Goal: Task Accomplishment & Management: Complete application form

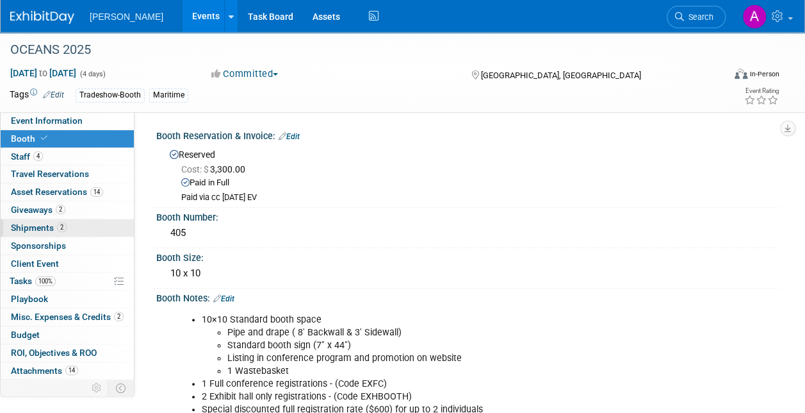
click at [35, 226] on span "Shipments 2" at bounding box center [39, 227] width 56 height 10
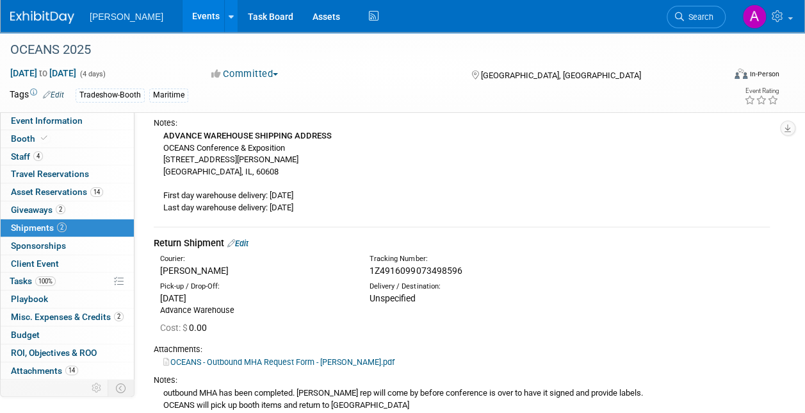
scroll to position [192, 0]
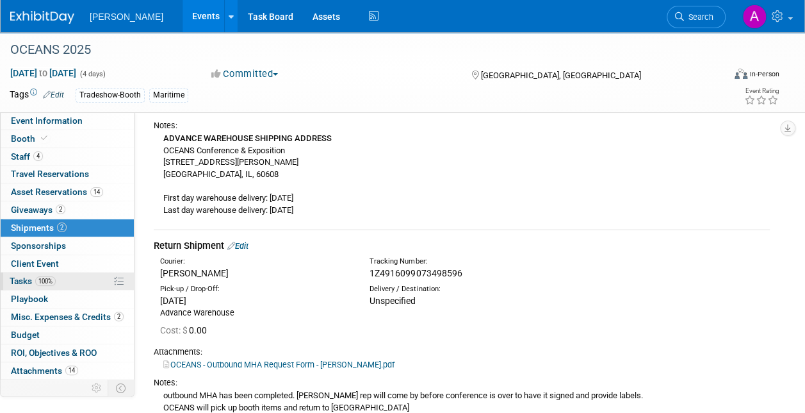
click at [32, 280] on span "Tasks 100%" at bounding box center [33, 281] width 46 height 10
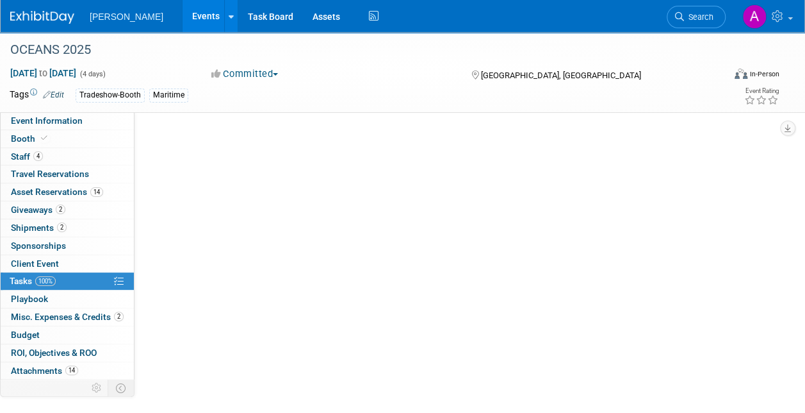
scroll to position [0, 0]
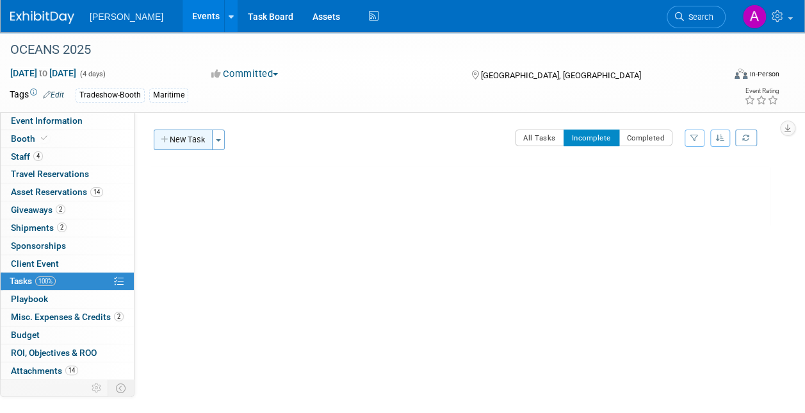
click at [179, 135] on button "New Task" at bounding box center [183, 139] width 59 height 21
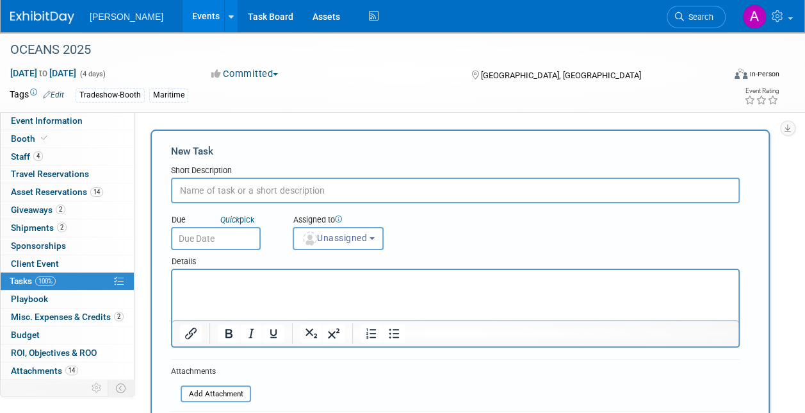
click at [206, 192] on input "text" at bounding box center [455, 190] width 569 height 26
click at [331, 191] on input "Order and drop ship monitor stand to OCEANS" at bounding box center [455, 190] width 569 height 26
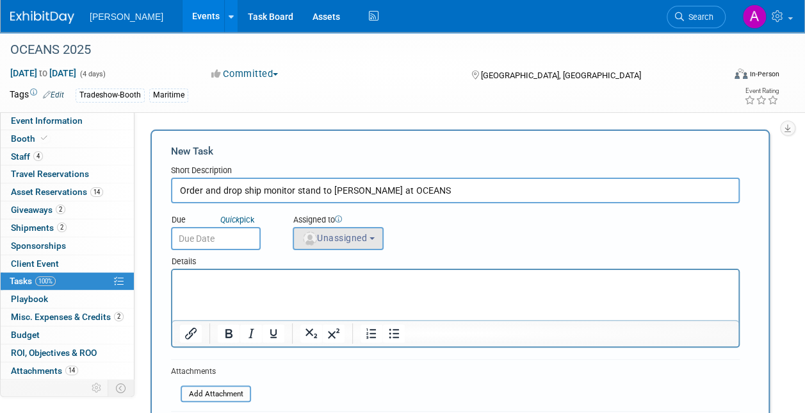
type input "Order and drop ship monitor stand to [PERSON_NAME] at OCEANS"
click at [375, 238] on b "button" at bounding box center [372, 238] width 5 height 3
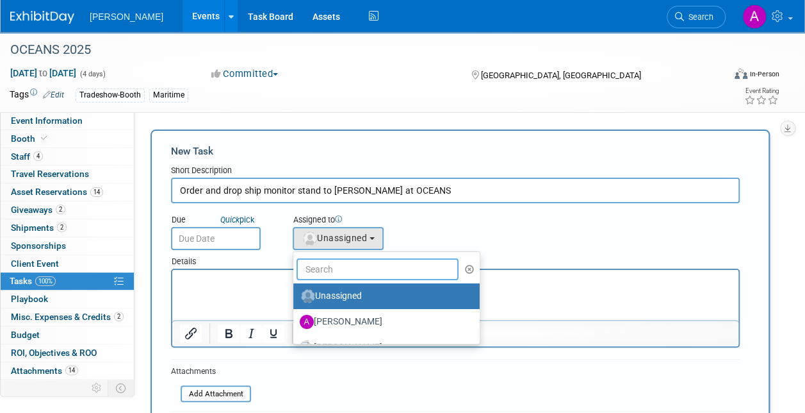
click at [333, 265] on input "text" at bounding box center [378, 269] width 162 height 22
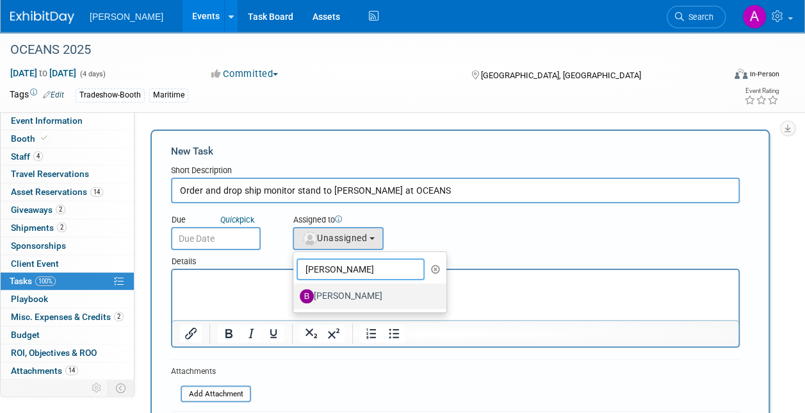
type input "[PERSON_NAME]"
click at [347, 286] on label "[PERSON_NAME]" at bounding box center [367, 296] width 134 height 21
click at [295, 290] on input "[PERSON_NAME]" at bounding box center [291, 294] width 8 height 8
radio input "true"
select select "a3cff7b5-4442-4635-970b-8bf1698e1617"
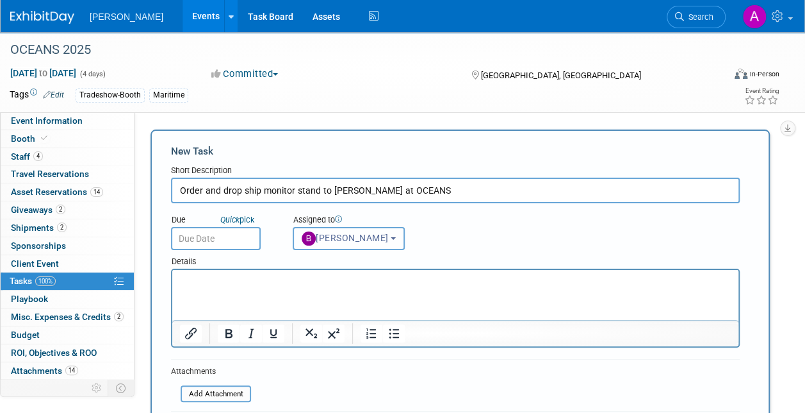
click at [377, 238] on button "[PERSON_NAME]" at bounding box center [349, 238] width 112 height 23
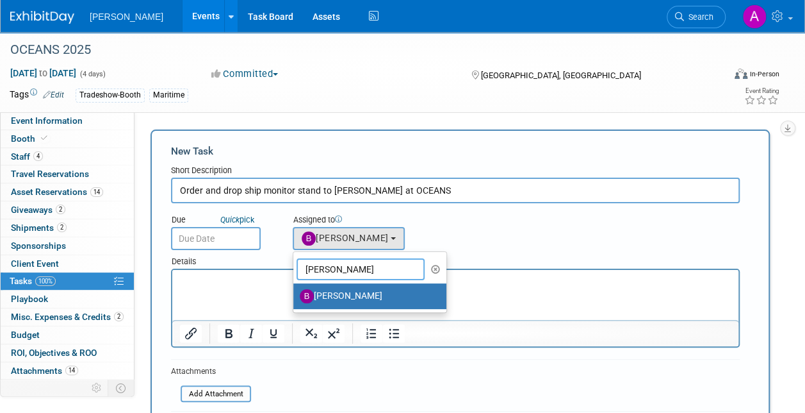
click at [325, 264] on input "[PERSON_NAME]" at bounding box center [361, 269] width 128 height 22
type input "b"
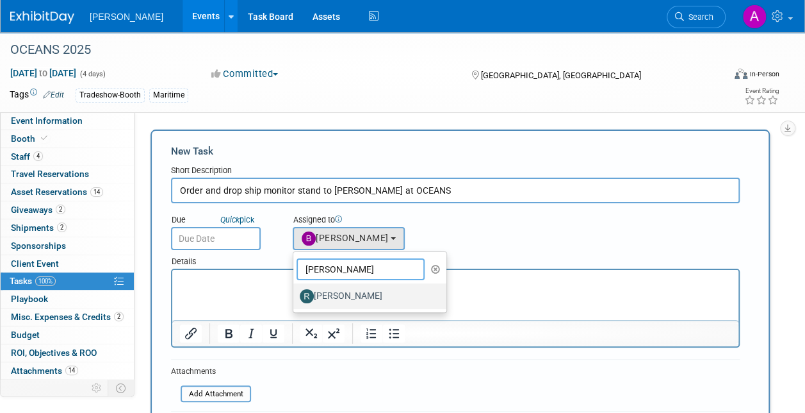
type input "[PERSON_NAME]"
click at [351, 295] on label "[PERSON_NAME]" at bounding box center [367, 296] width 134 height 21
click at [295, 295] on input "[PERSON_NAME]" at bounding box center [291, 294] width 8 height 8
radio input "true"
select select "844a177d-a181-44ff-a72a-5731d68e4351"
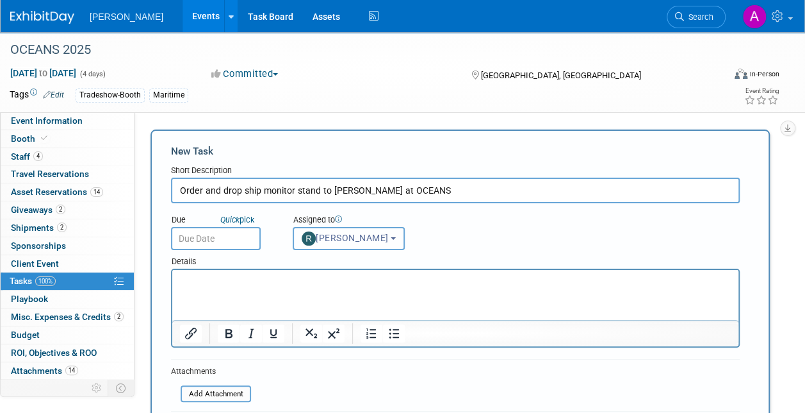
click at [391, 238] on b "button" at bounding box center [393, 238] width 5 height 3
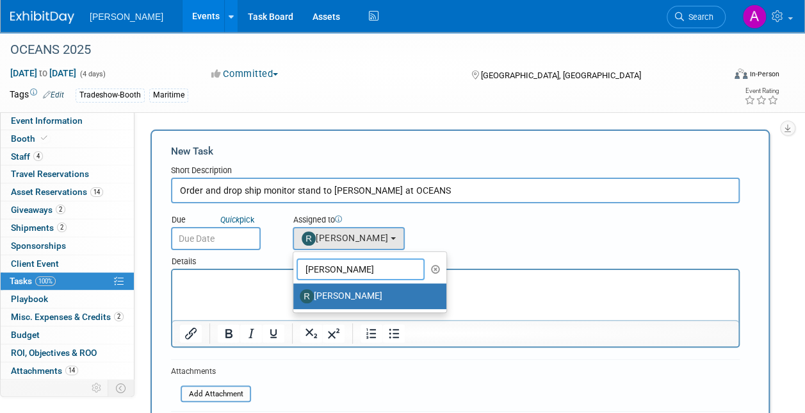
click at [346, 265] on input "[PERSON_NAME]" at bounding box center [361, 269] width 128 height 22
type input "R"
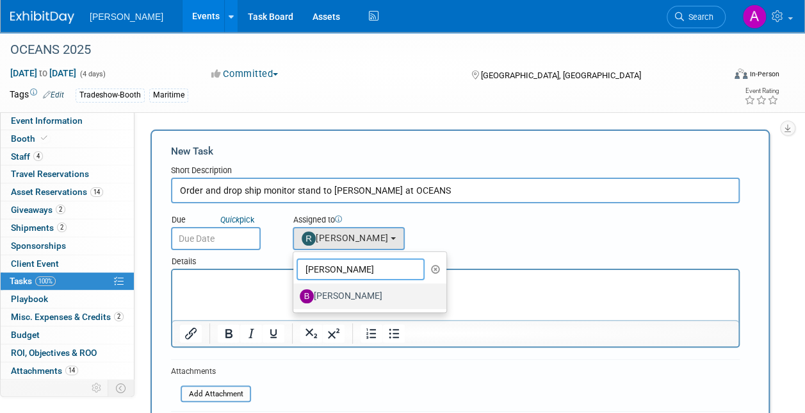
type input "[PERSON_NAME]"
click at [349, 295] on label "[PERSON_NAME]" at bounding box center [367, 296] width 134 height 21
click at [295, 295] on input "[PERSON_NAME]" at bounding box center [291, 294] width 8 height 8
select select "a3cff7b5-4442-4635-970b-8bf1698e1617"
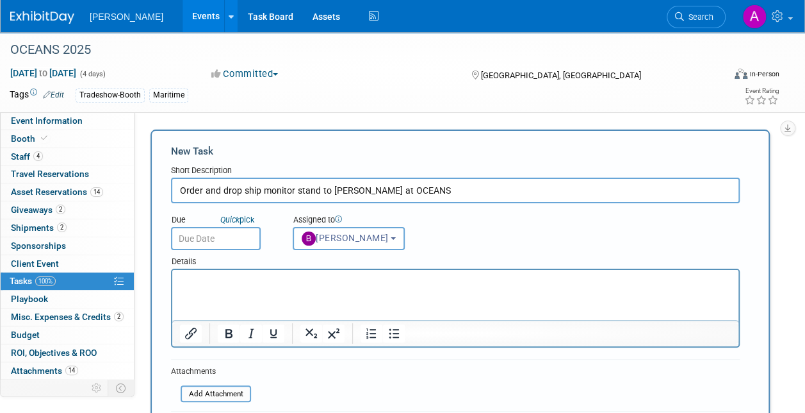
click at [213, 279] on p "Rich Text Area. Press ALT-0 for help." at bounding box center [456, 281] width 552 height 13
click at [199, 233] on input "text" at bounding box center [216, 238] width 90 height 23
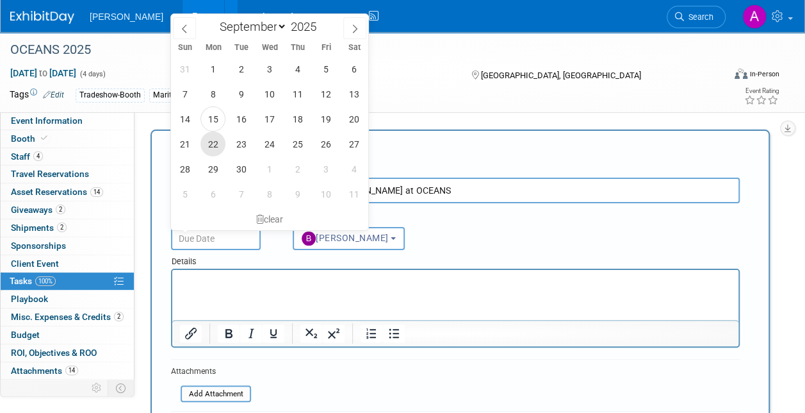
click at [213, 138] on span "22" at bounding box center [213, 143] width 25 height 25
type input "[DATE]"
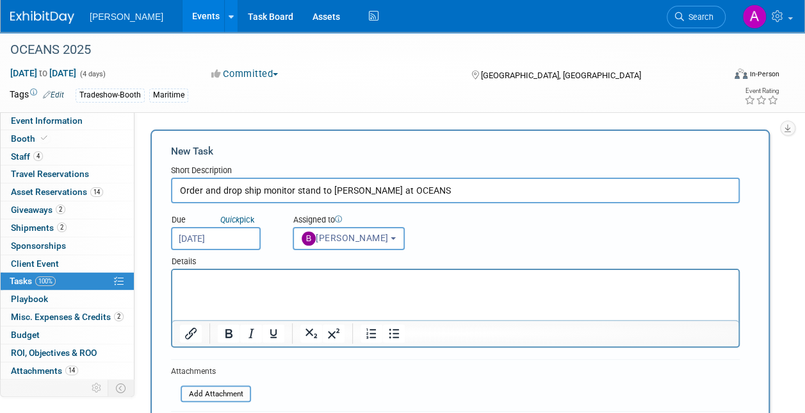
click at [224, 236] on input "[DATE]" at bounding box center [216, 238] width 90 height 23
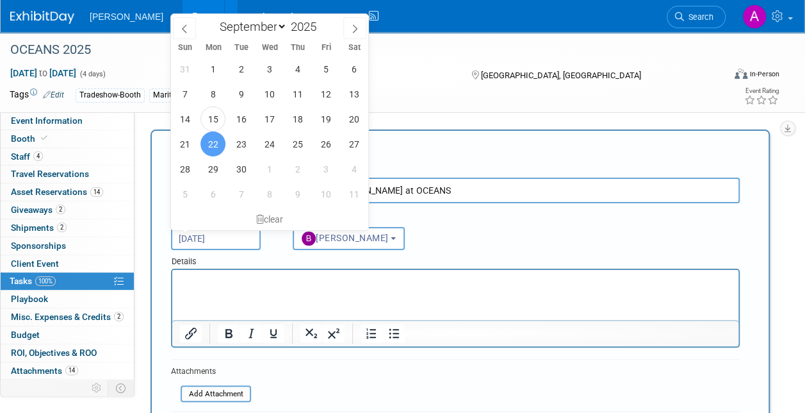
click at [216, 142] on span "22" at bounding box center [213, 143] width 25 height 25
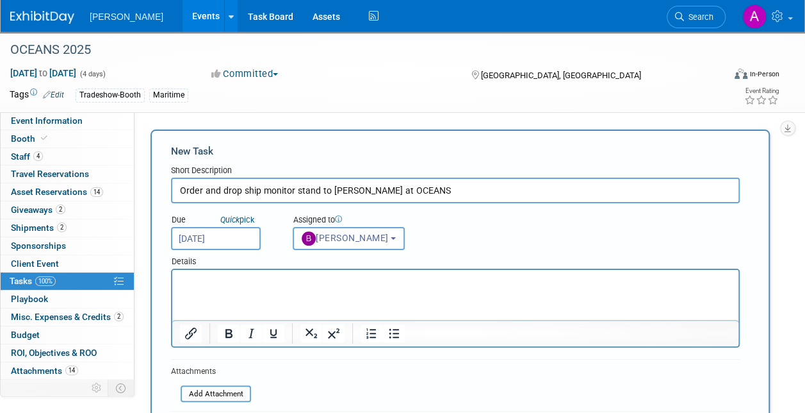
click at [204, 280] on p "Rich Text Area. Press ALT-0 for help." at bounding box center [456, 281] width 552 height 13
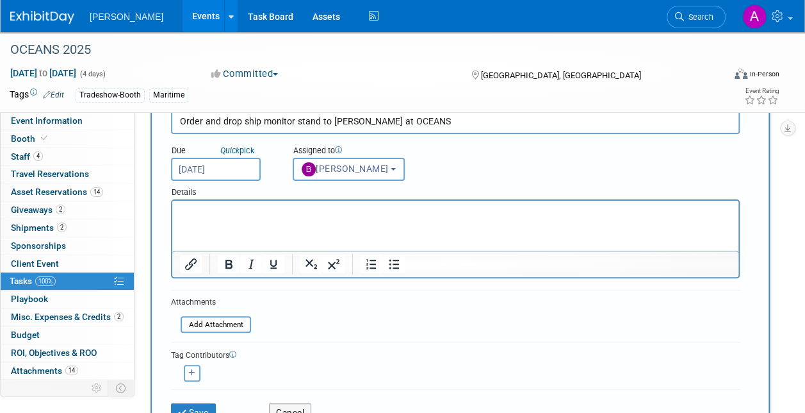
scroll to position [128, 0]
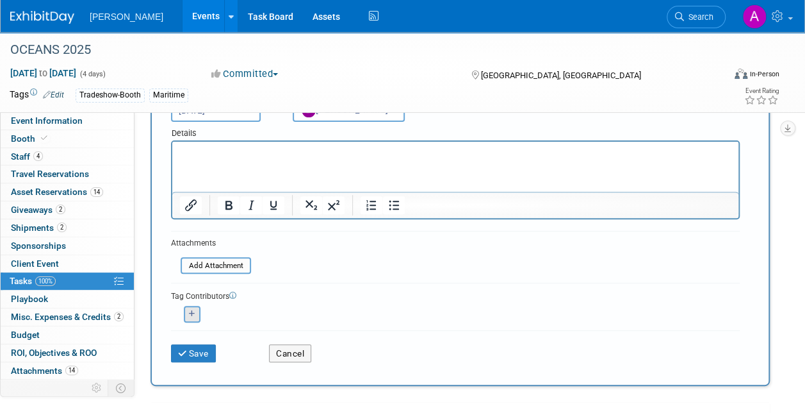
click at [194, 311] on icon "button" at bounding box center [192, 313] width 6 height 7
select select
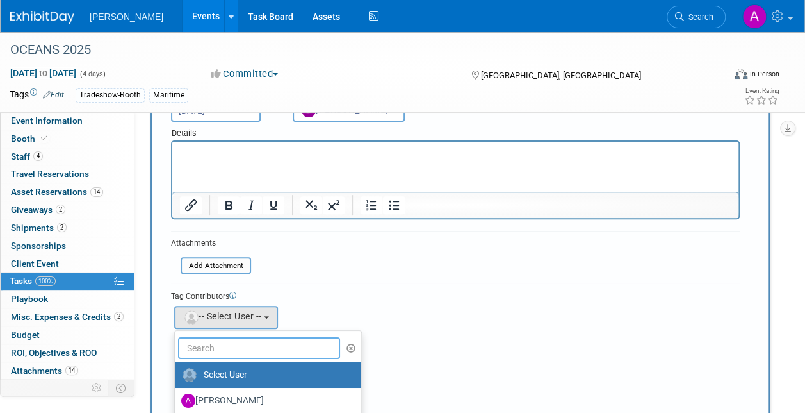
click at [196, 344] on input "text" at bounding box center [259, 348] width 162 height 22
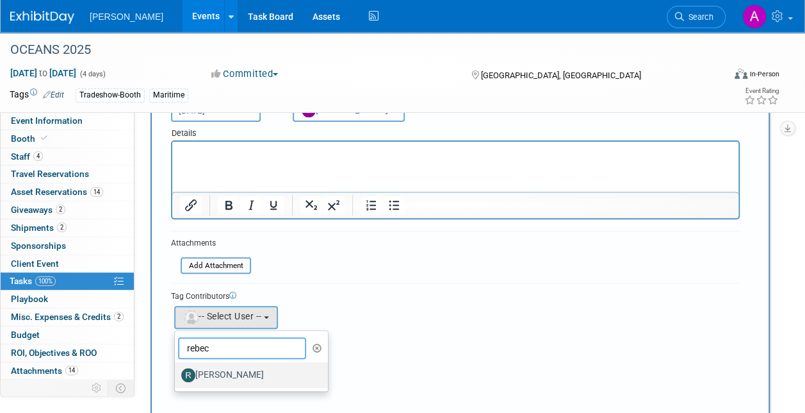
type input "rebec"
click at [240, 374] on label "[PERSON_NAME]" at bounding box center [248, 375] width 134 height 21
click at [177, 374] on input "[PERSON_NAME]" at bounding box center [173, 373] width 8 height 8
select select "844a177d-a181-44ff-a72a-5731d68e4351"
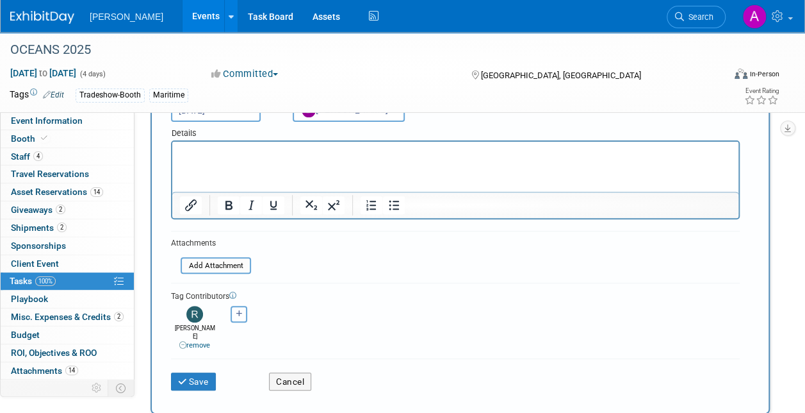
click at [238, 313] on icon "button" at bounding box center [239, 313] width 6 height 7
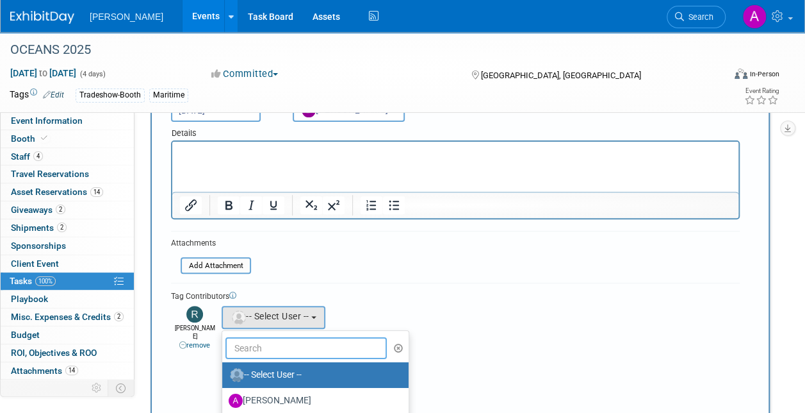
click at [240, 347] on input "text" at bounding box center [307, 348] width 162 height 22
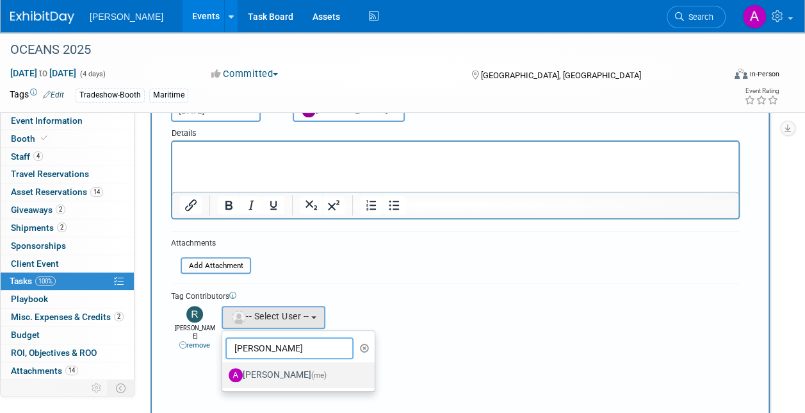
type input "[PERSON_NAME]"
click at [261, 372] on label "[PERSON_NAME] (me)" at bounding box center [296, 375] width 134 height 21
click at [224, 372] on input "[PERSON_NAME] (me)" at bounding box center [220, 373] width 8 height 8
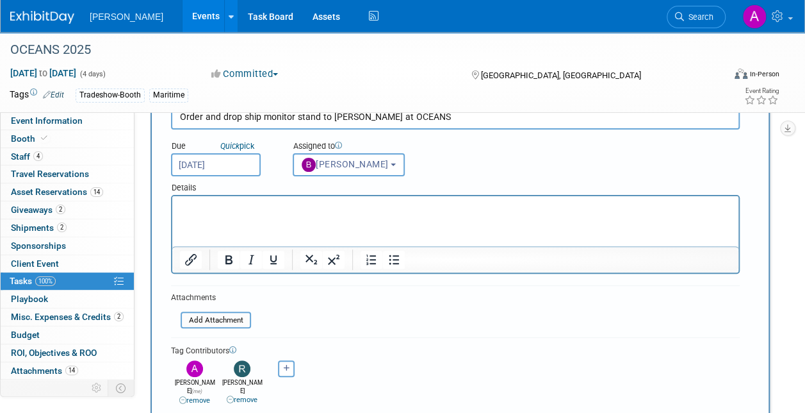
scroll to position [0, 0]
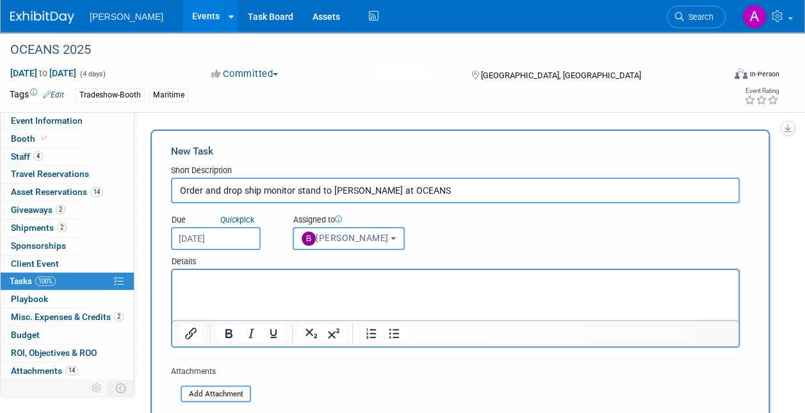
paste body "Rich Text Area. Press ALT-0 for help."
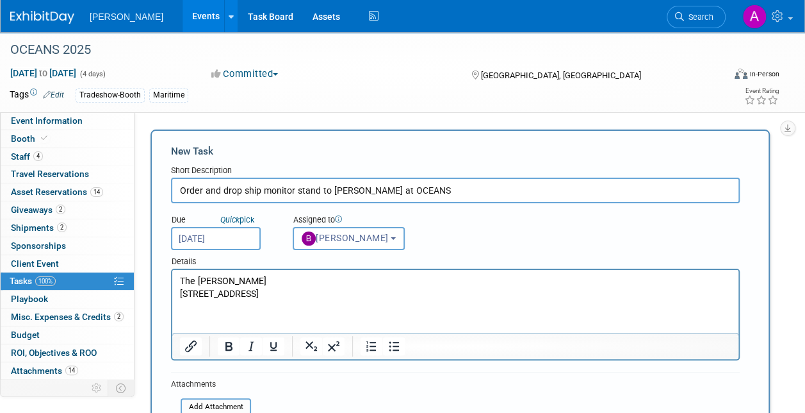
click at [222, 284] on p "The [PERSON_NAME] [STREET_ADDRESS]" at bounding box center [456, 288] width 552 height 26
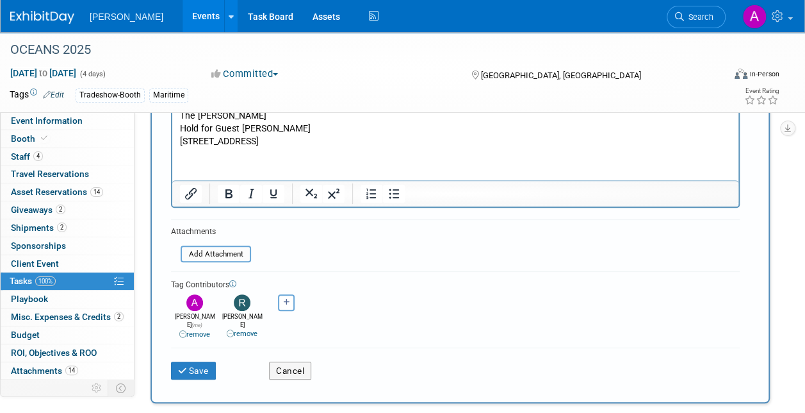
scroll to position [192, 0]
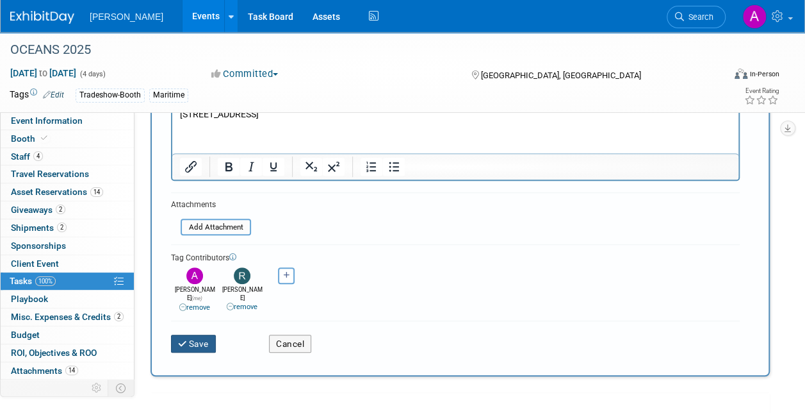
click at [184, 340] on icon "submit" at bounding box center [183, 344] width 11 height 9
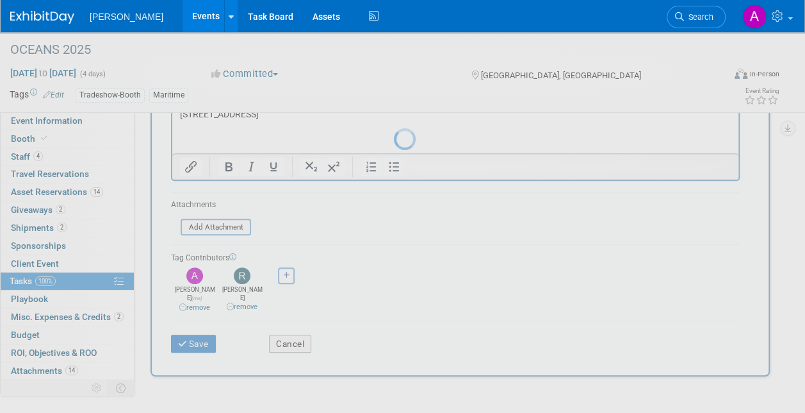
scroll to position [7, 0]
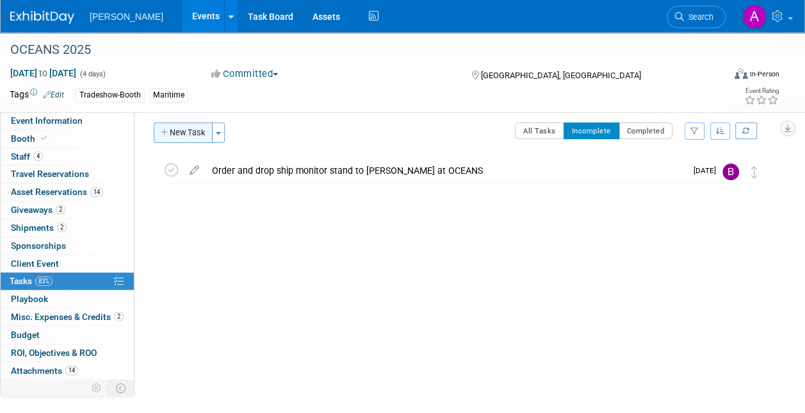
click at [186, 129] on button "New Task" at bounding box center [183, 132] width 59 height 21
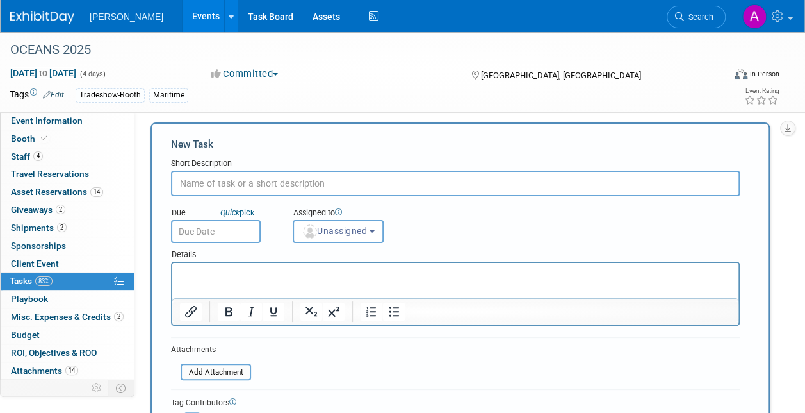
scroll to position [0, 0]
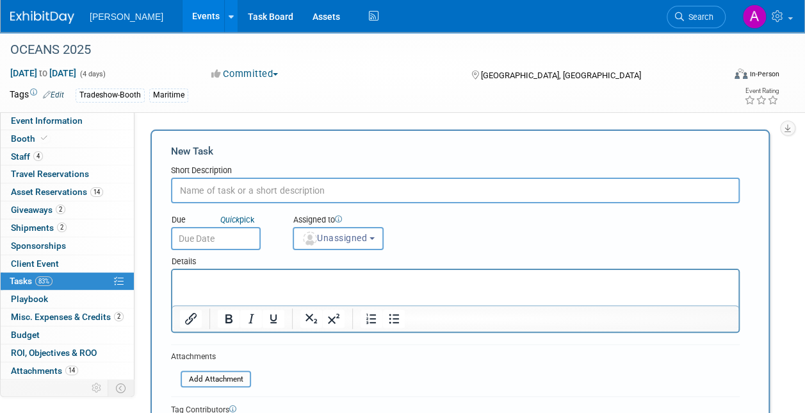
click at [215, 191] on input "text" at bounding box center [455, 190] width 569 height 26
drag, startPoint x: 333, startPoint y: 192, endPoint x: 341, endPoint y: 194, distance: 8.5
click at [333, 192] on input "Shipping labels for monitor and stand to Chicago [PERSON_NAME] Office" at bounding box center [455, 190] width 569 height 26
type input "Shipping labels for monitor and stand from OCEANS to Chicago [PERSON_NAME] Offi…"
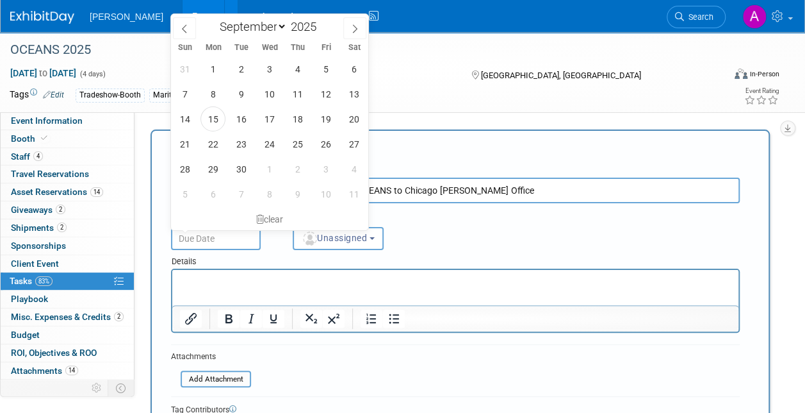
click at [205, 240] on input "text" at bounding box center [216, 238] width 90 height 23
click at [217, 67] on span "1" at bounding box center [213, 68] width 25 height 25
type input "[DATE]"
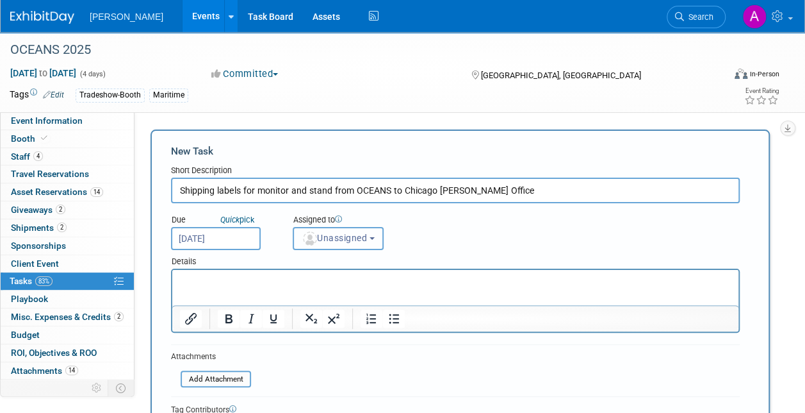
click at [375, 238] on b "button" at bounding box center [372, 238] width 5 height 3
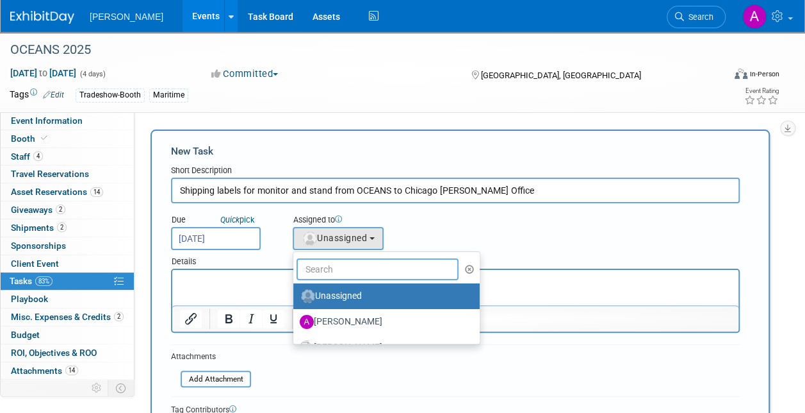
click at [341, 266] on input "text" at bounding box center [378, 269] width 162 height 22
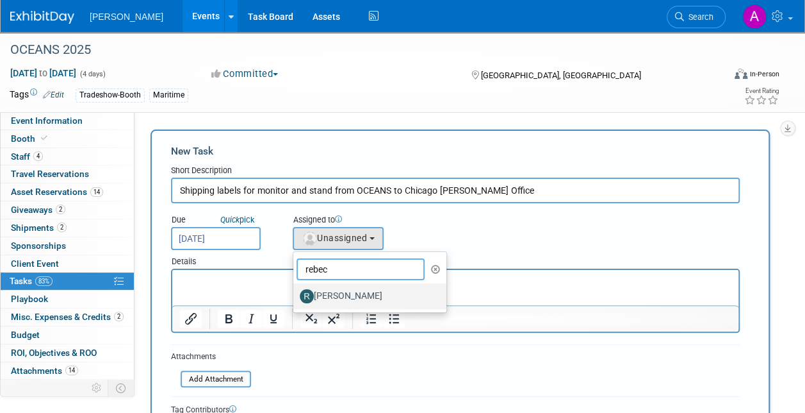
type input "rebec"
click at [357, 295] on label "[PERSON_NAME]" at bounding box center [367, 296] width 134 height 21
click at [295, 295] on input "[PERSON_NAME]" at bounding box center [291, 294] width 8 height 8
select select "844a177d-a181-44ff-a72a-5731d68e4351"
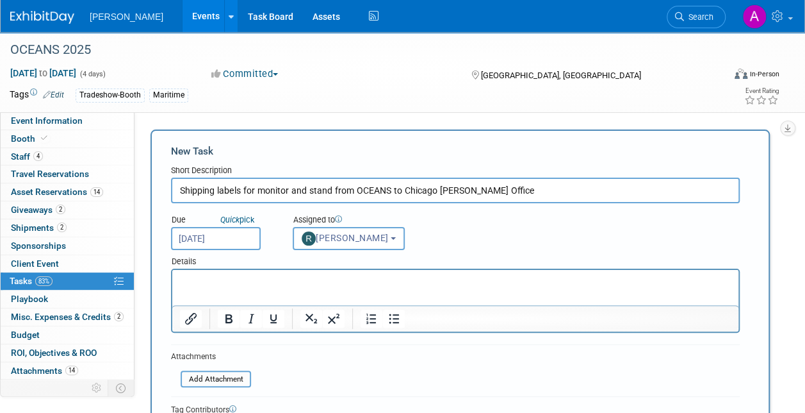
click at [200, 279] on p "Rich Text Area. Press ALT-0 for help." at bounding box center [456, 281] width 552 height 13
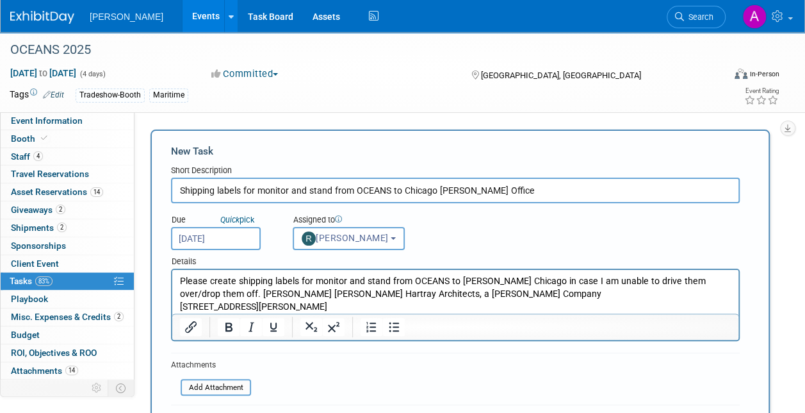
click at [280, 308] on p "Please create shipping labels for monitor and stand from OCEANS to [PERSON_NAME…" at bounding box center [456, 294] width 552 height 38
click at [399, 306] on p "Please create shipping labels for monitor and stand from OCEANS to [PERSON_NAME…" at bounding box center [456, 294] width 552 height 38
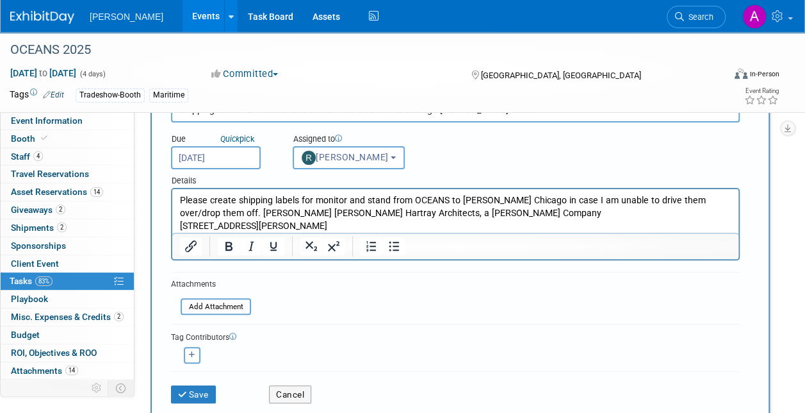
scroll to position [128, 0]
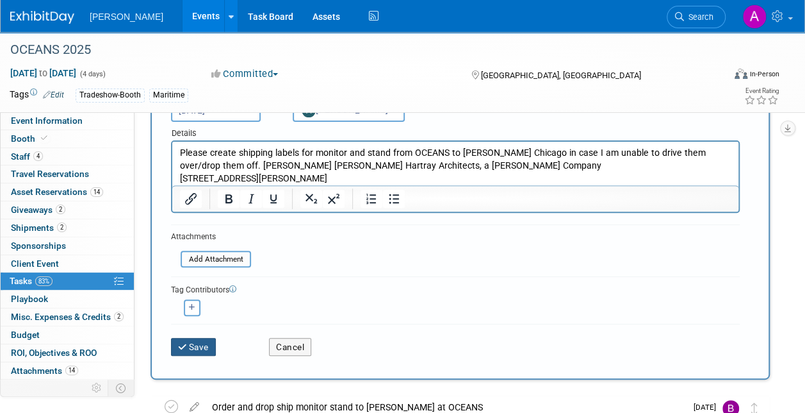
click at [194, 342] on button "Save" at bounding box center [193, 347] width 45 height 18
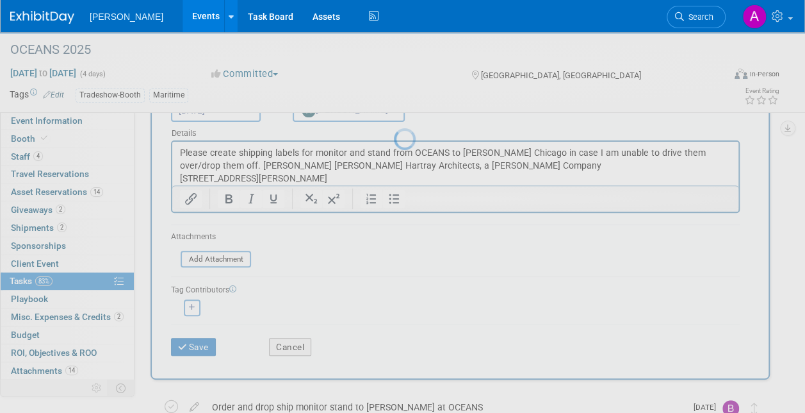
scroll to position [7, 0]
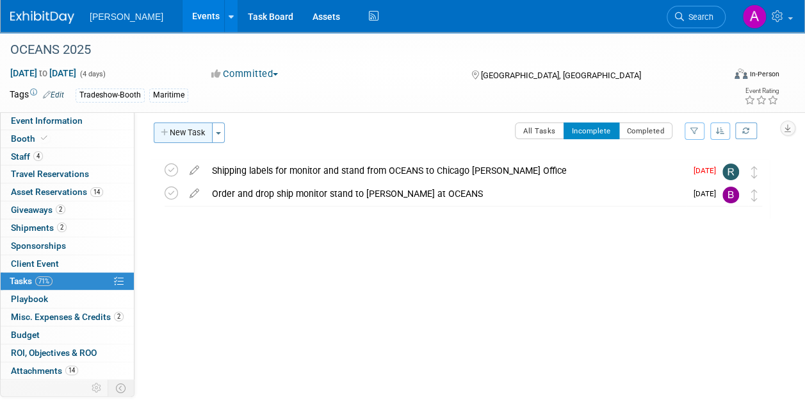
click at [185, 126] on button "New Task" at bounding box center [183, 132] width 59 height 21
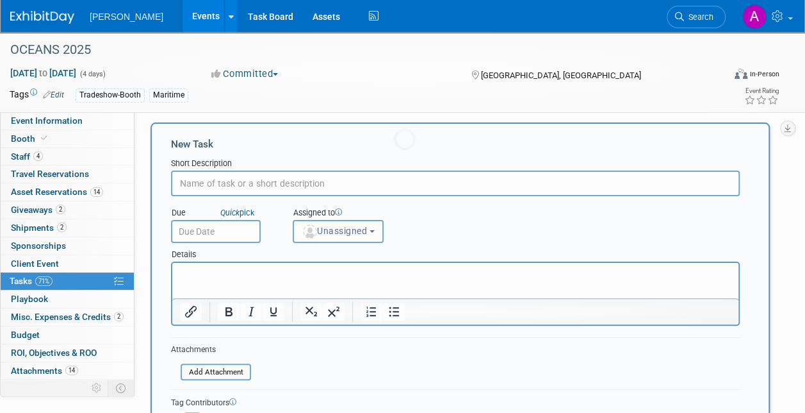
scroll to position [0, 0]
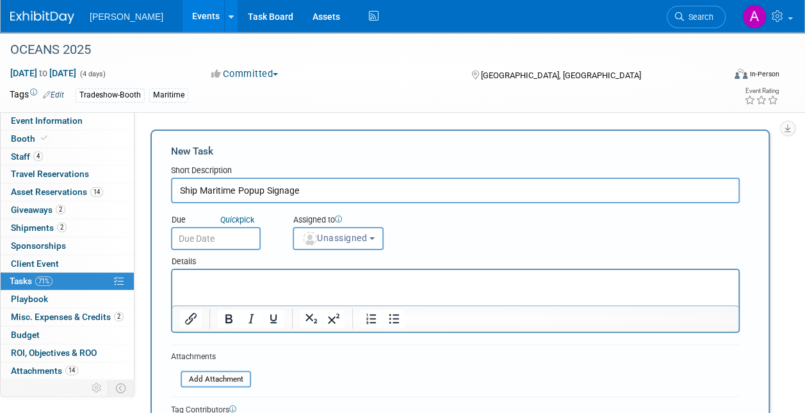
click at [200, 190] on input "Ship Maritime Popup Signage" at bounding box center [455, 190] width 569 height 26
click at [344, 190] on input "Ship Revised Maritime Popup Signage" at bounding box center [455, 190] width 569 height 26
type input "Ship Revised Maritime Popup Signage to OCEANS"
click at [347, 236] on span "Unassigned" at bounding box center [334, 238] width 65 height 10
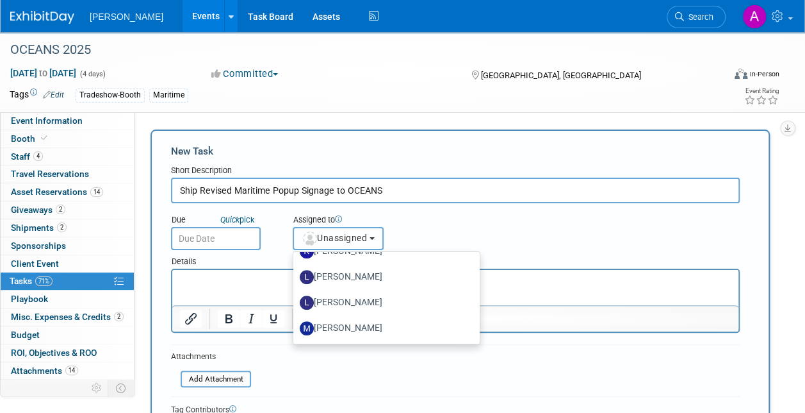
scroll to position [442, 0]
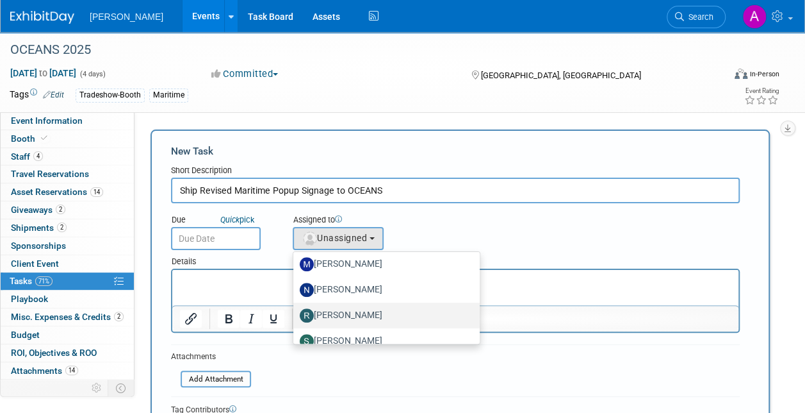
click at [350, 318] on label "[PERSON_NAME]" at bounding box center [383, 315] width 167 height 21
click at [295, 318] on input "[PERSON_NAME]" at bounding box center [291, 313] width 8 height 8
select select "844a177d-a181-44ff-a72a-5731d68e4351"
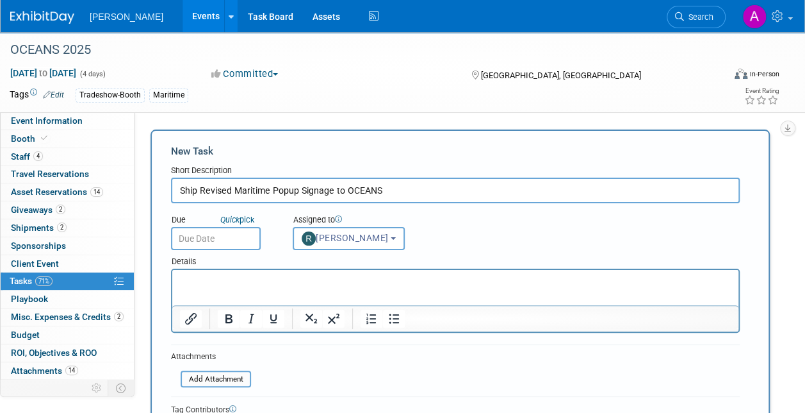
click at [196, 233] on input "text" at bounding box center [216, 238] width 90 height 23
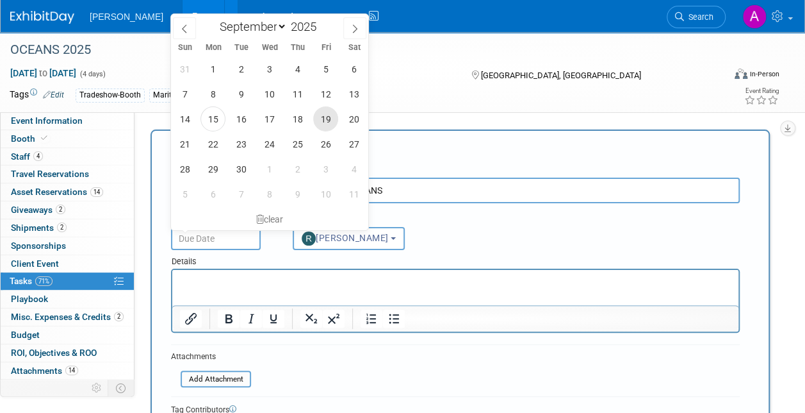
click at [330, 115] on span "19" at bounding box center [325, 118] width 25 height 25
type input "[DATE]"
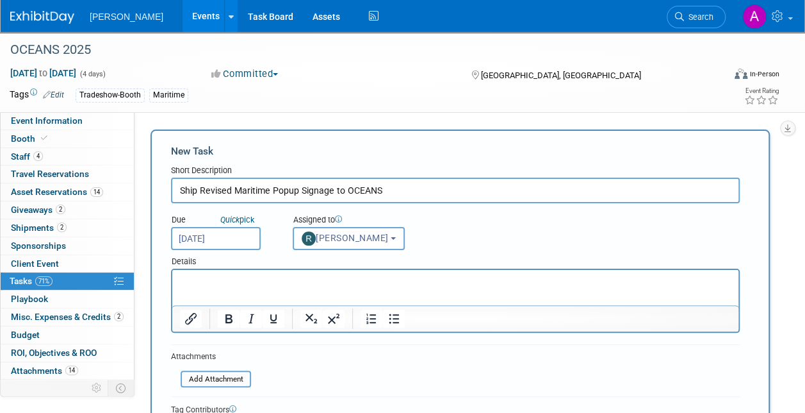
click at [213, 277] on p "Rich Text Area. Press ALT-0 for help." at bounding box center [456, 281] width 552 height 13
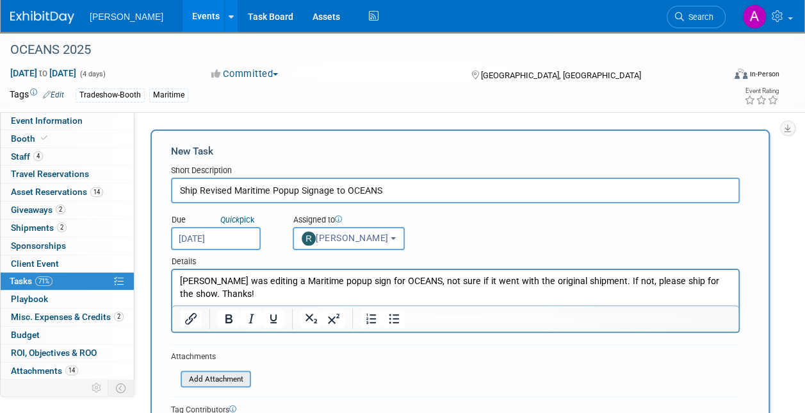
click at [205, 377] on input "file" at bounding box center [173, 379] width 152 height 15
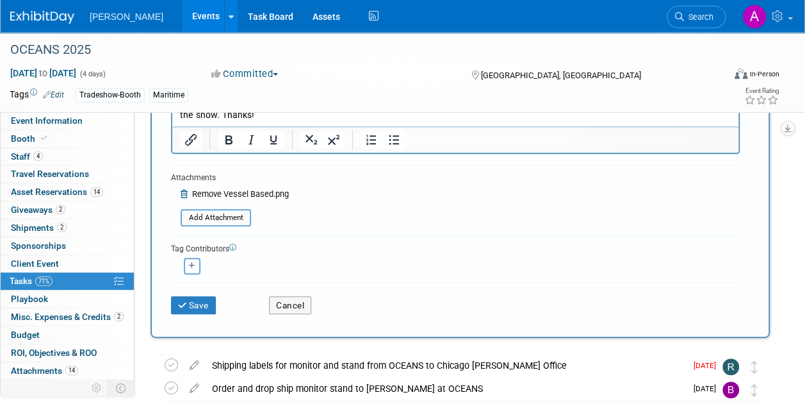
scroll to position [192, 0]
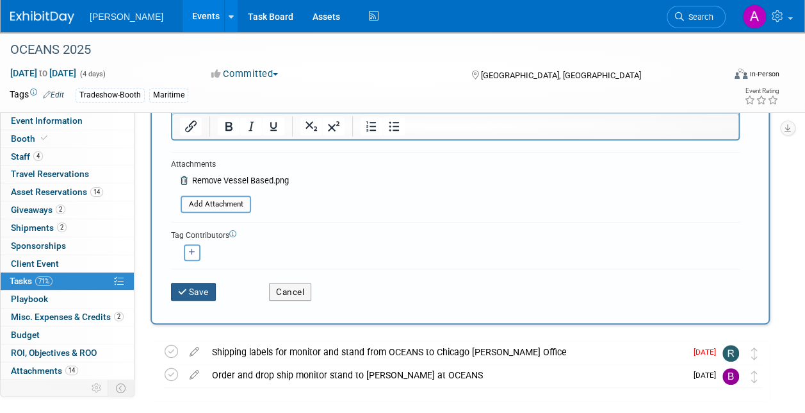
click at [188, 292] on button "Save" at bounding box center [193, 292] width 45 height 18
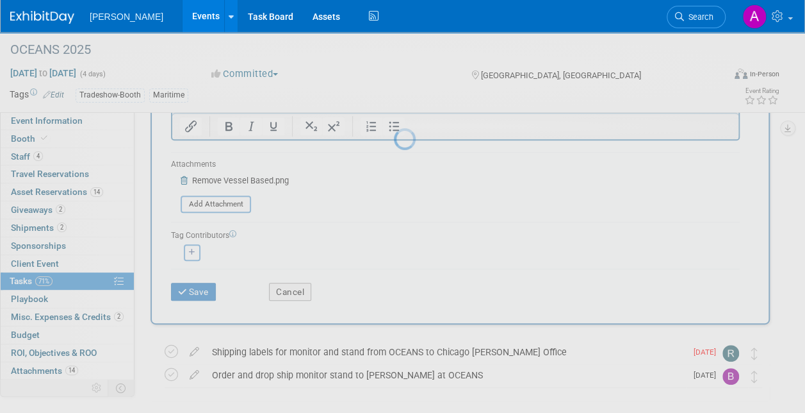
scroll to position [7, 0]
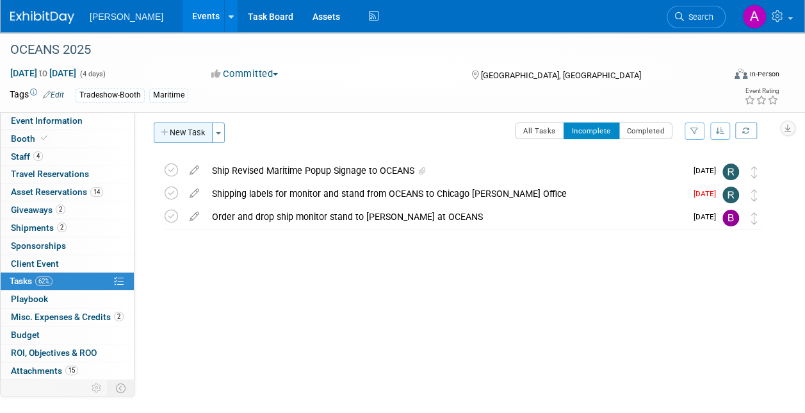
click at [186, 130] on button "New Task" at bounding box center [183, 132] width 59 height 21
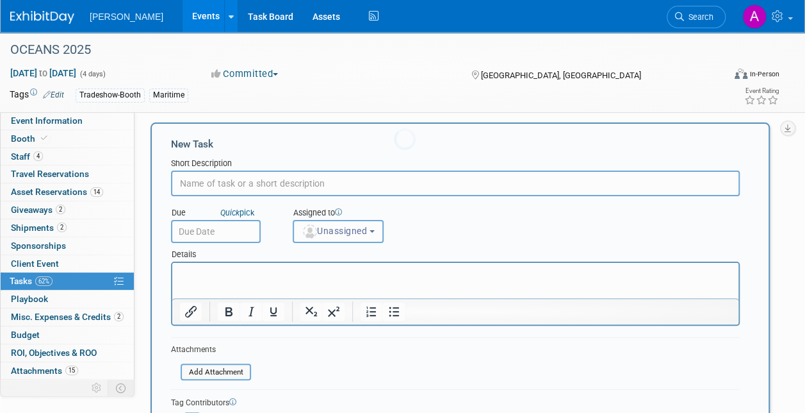
scroll to position [0, 0]
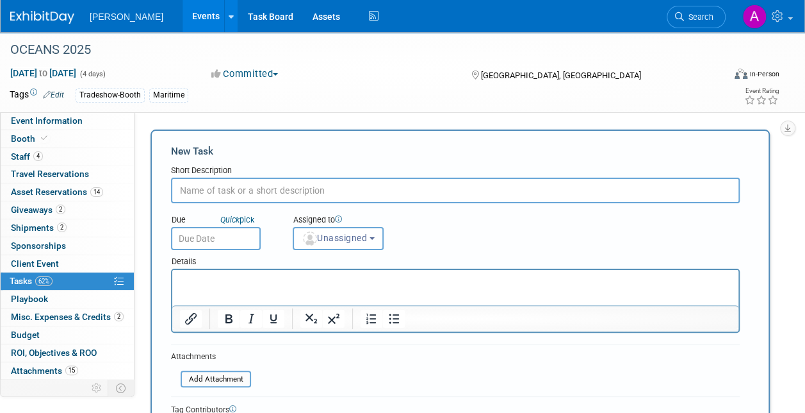
click at [209, 188] on input "text" at bounding box center [455, 190] width 569 height 26
type input "Determine videos to upload to thumb drive for OCEANS"
click at [204, 236] on input "text" at bounding box center [216, 238] width 90 height 23
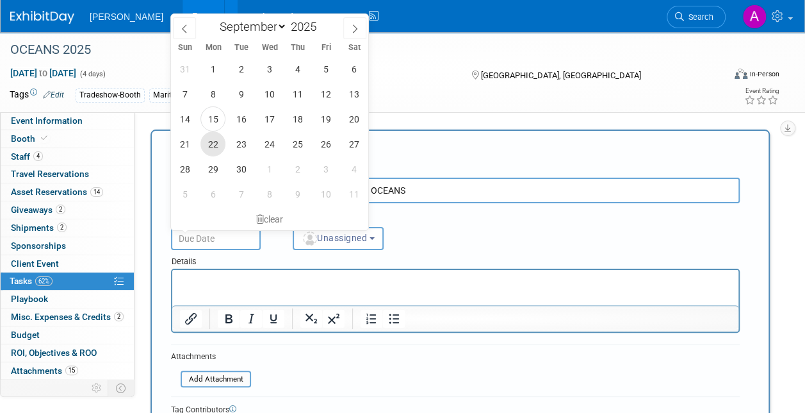
click at [211, 144] on span "22" at bounding box center [213, 143] width 25 height 25
type input "[DATE]"
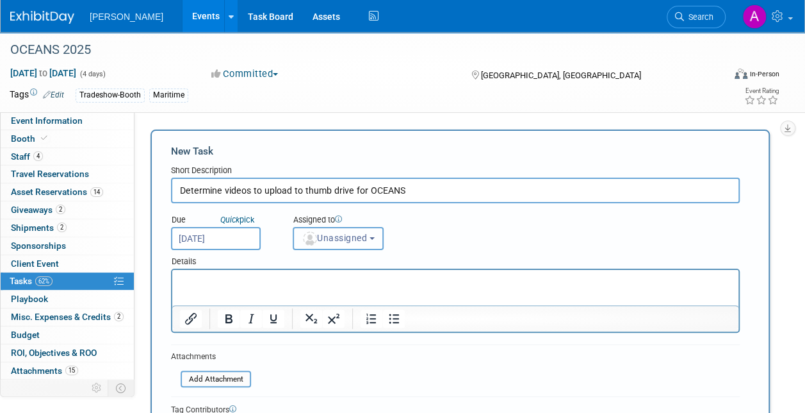
click at [346, 240] on span "Unassigned" at bounding box center [334, 238] width 65 height 10
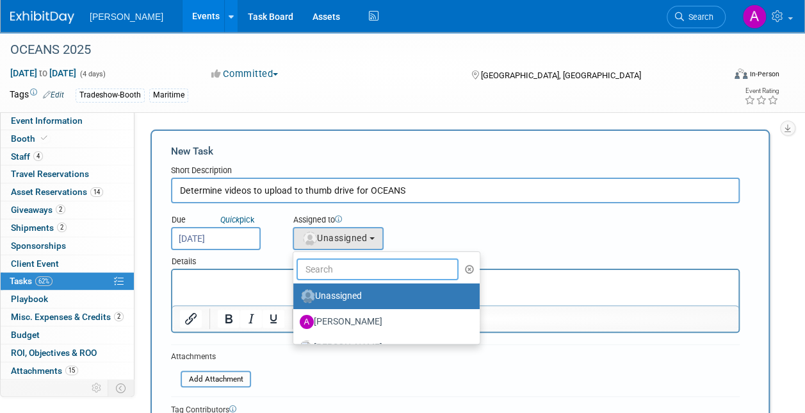
click at [321, 268] on input "text" at bounding box center [378, 269] width 162 height 22
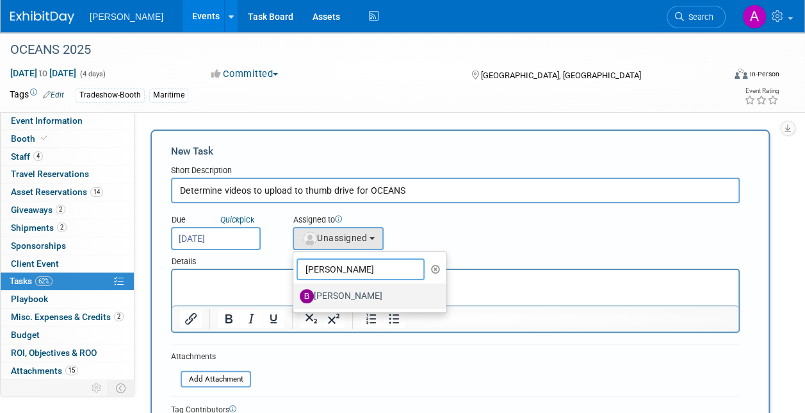
type input "[PERSON_NAME]"
click at [339, 301] on label "[PERSON_NAME]" at bounding box center [367, 296] width 134 height 21
click at [295, 299] on input "[PERSON_NAME]" at bounding box center [291, 294] width 8 height 8
select select "a3cff7b5-4442-4635-970b-8bf1698e1617"
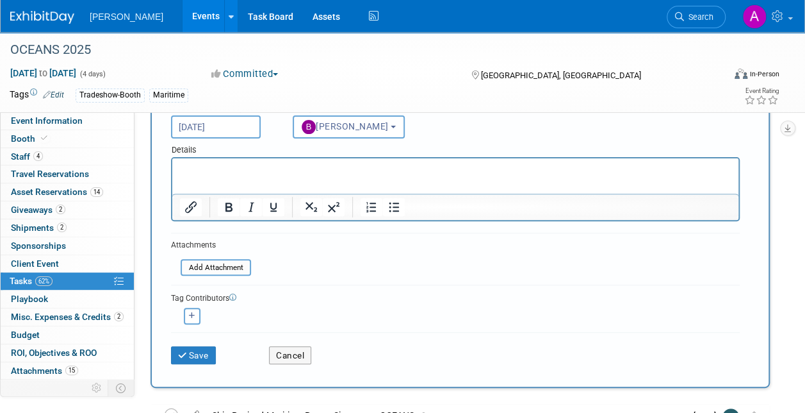
scroll to position [192, 0]
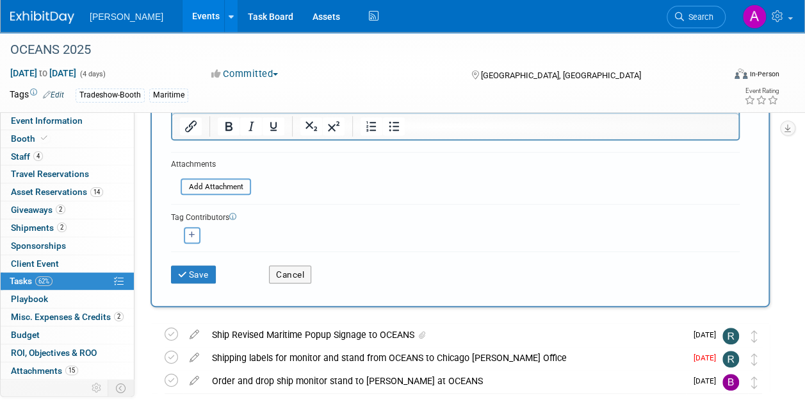
click at [182, 233] on div "<img src="[URL][DOMAIN_NAME]" style="width: 22px; height: 22px; border-radius: …" at bounding box center [192, 235] width 42 height 17
click at [189, 229] on button "button" at bounding box center [192, 235] width 17 height 17
select select
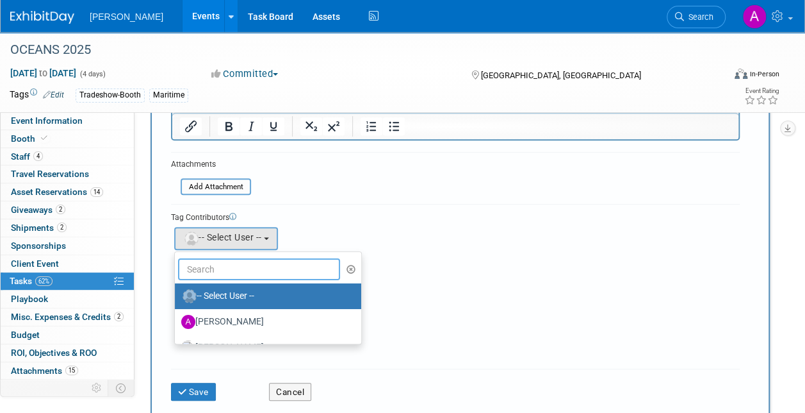
click at [201, 269] on input "text" at bounding box center [259, 269] width 162 height 22
type input "w"
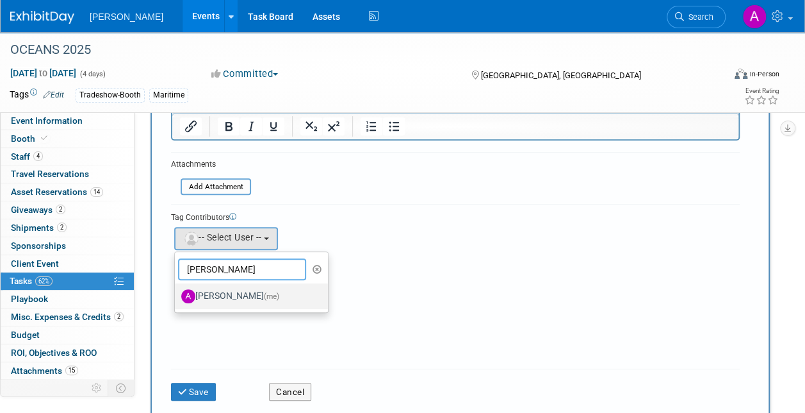
type input "[PERSON_NAME]"
click at [244, 296] on label "[PERSON_NAME] (me)" at bounding box center [248, 296] width 134 height 21
click at [177, 296] on input "[PERSON_NAME] (me)" at bounding box center [173, 294] width 8 height 8
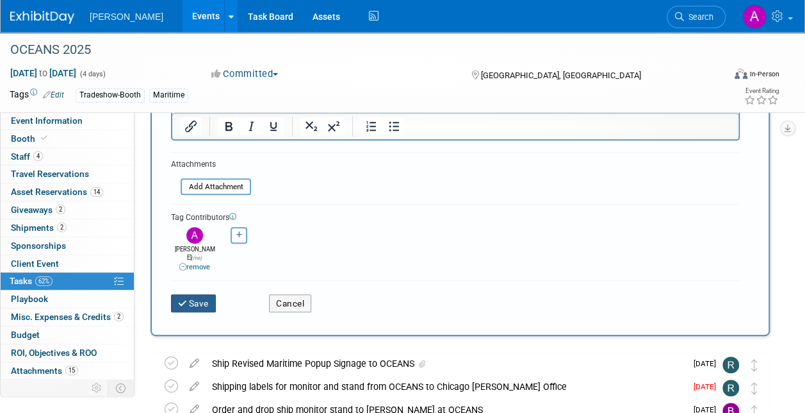
click at [196, 294] on button "Save" at bounding box center [193, 303] width 45 height 18
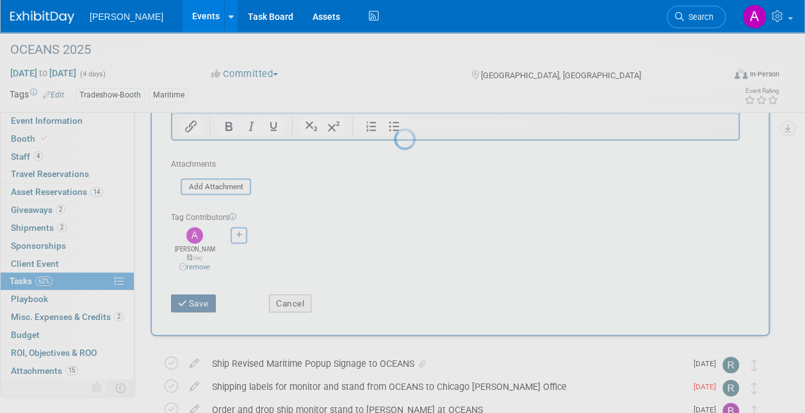
scroll to position [7, 0]
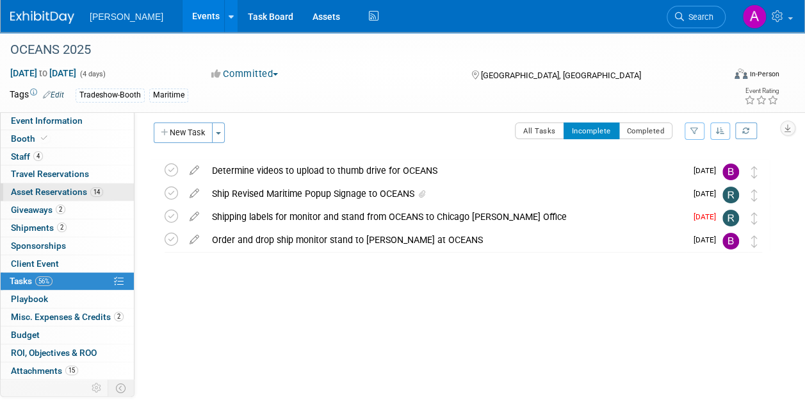
click at [35, 187] on span "Asset Reservations 14" at bounding box center [57, 191] width 92 height 10
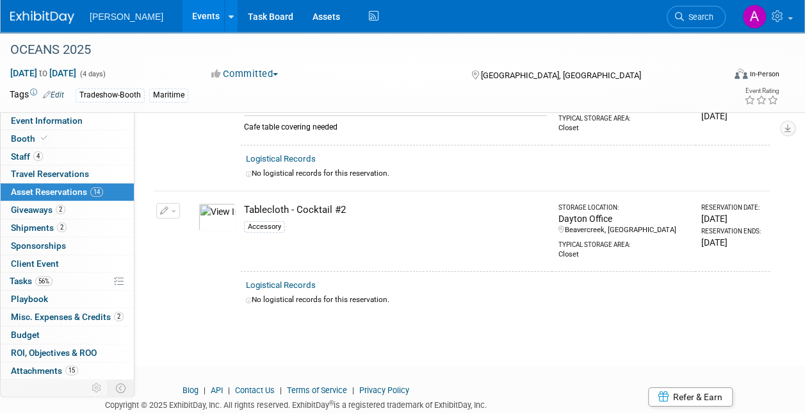
scroll to position [1858, 0]
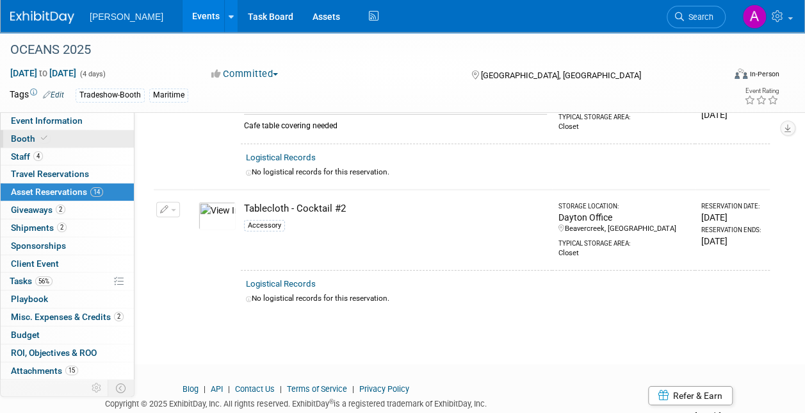
click at [46, 135] on span at bounding box center [44, 138] width 12 height 10
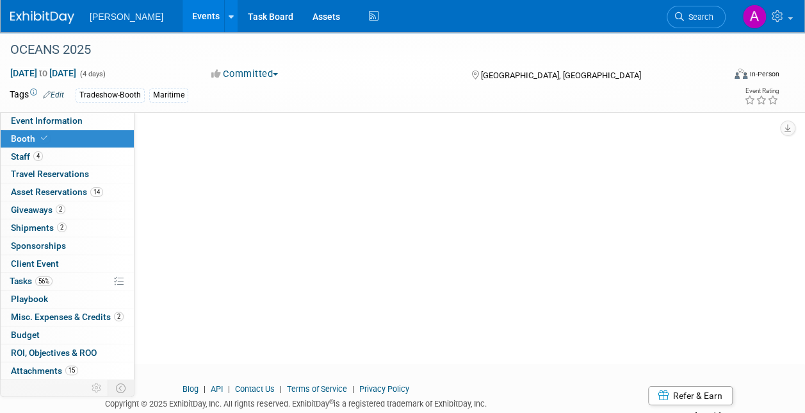
scroll to position [0, 0]
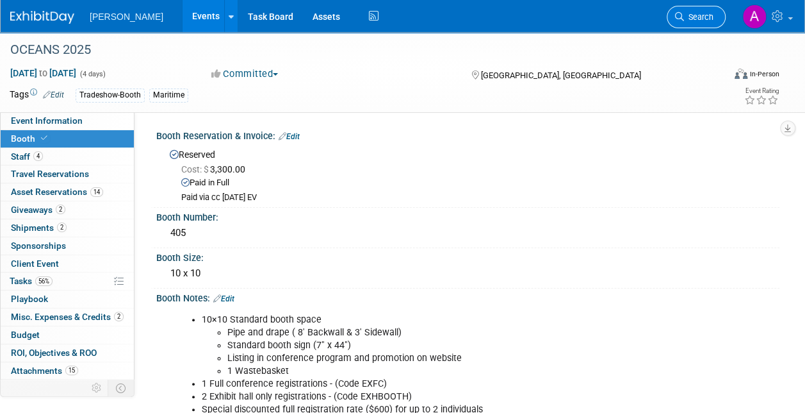
click at [686, 16] on span "Search" at bounding box center [698, 17] width 29 height 10
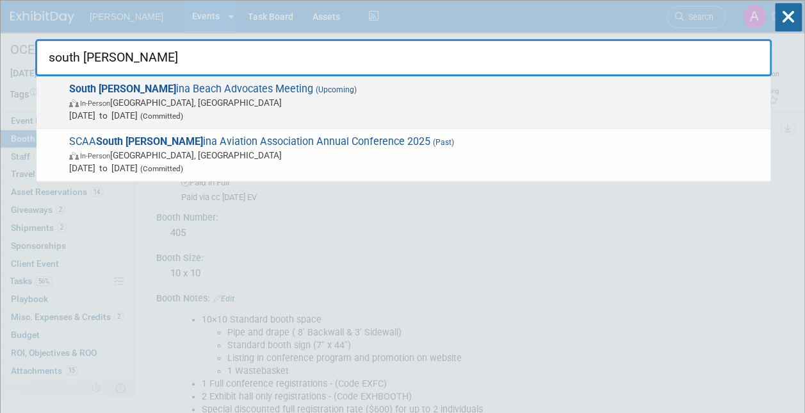
type input "south [PERSON_NAME]"
click at [155, 101] on span "In-Person [GEOGRAPHIC_DATA], [GEOGRAPHIC_DATA]" at bounding box center [416, 102] width 695 height 13
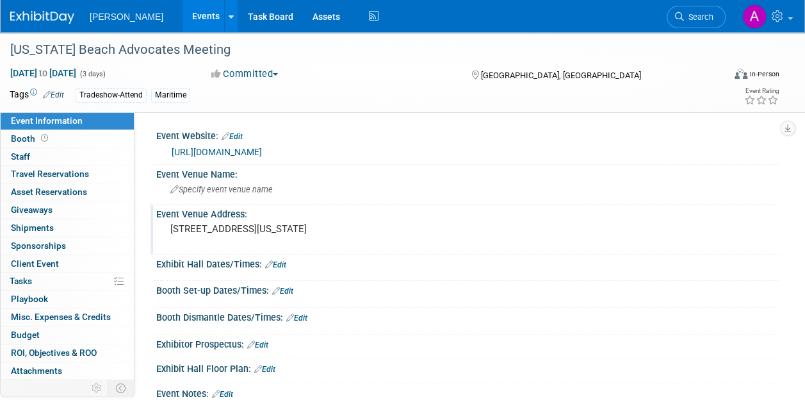
click at [441, 222] on div "Event Venue Address: 2 Grasslawn Ave Hilton Head Island, South Carolina, 29928" at bounding box center [465, 228] width 629 height 49
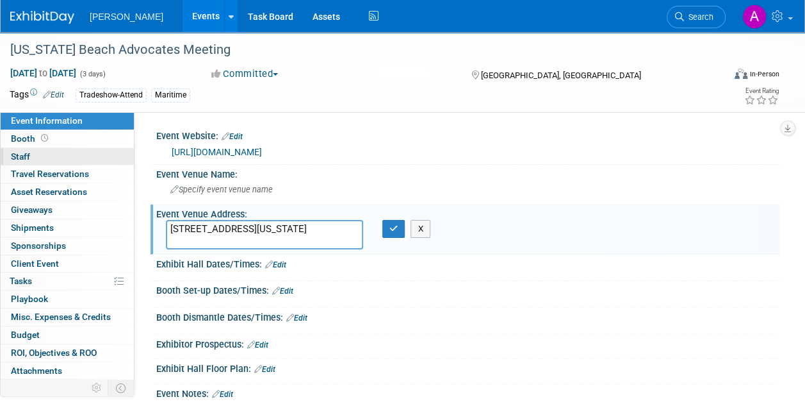
click at [38, 151] on link "0 Staff 0" at bounding box center [67, 156] width 133 height 17
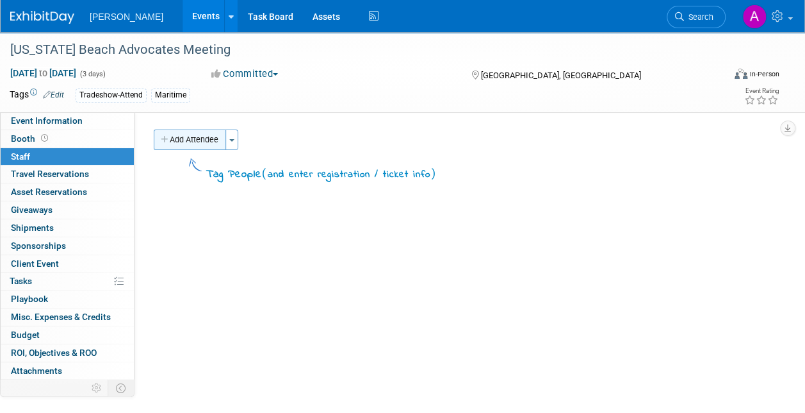
click at [194, 140] on button "Add Attendee" at bounding box center [190, 139] width 72 height 21
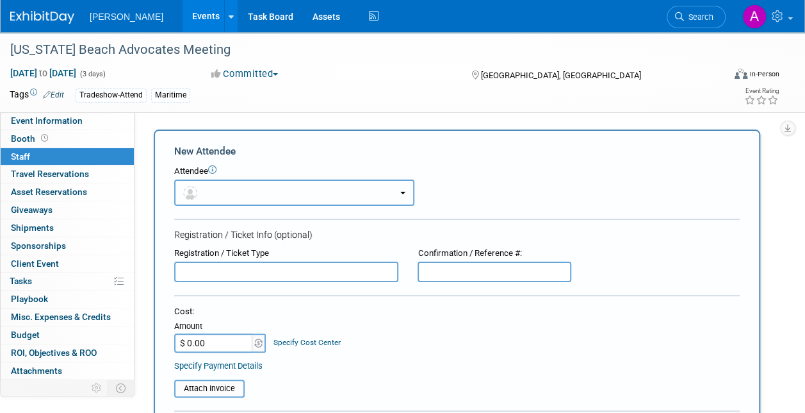
click at [239, 184] on button "button" at bounding box center [294, 192] width 240 height 26
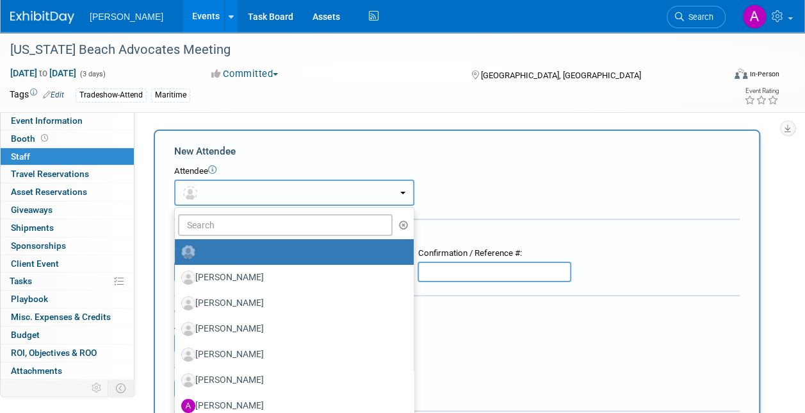
click at [219, 187] on button "button" at bounding box center [294, 192] width 240 height 26
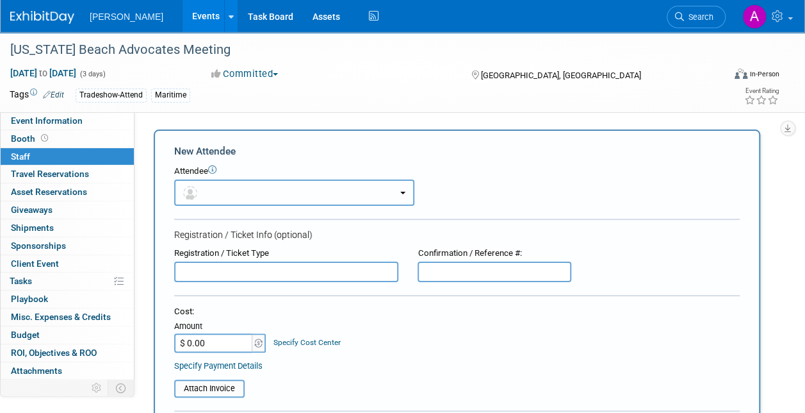
click at [220, 186] on button "button" at bounding box center [294, 192] width 240 height 26
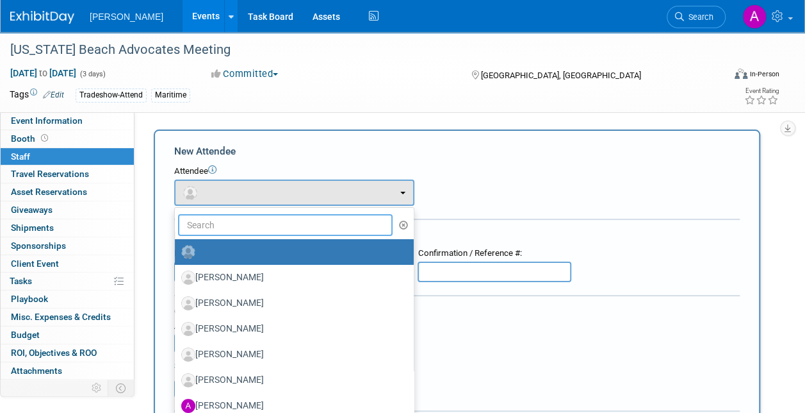
click at [206, 232] on input "text" at bounding box center [285, 225] width 215 height 22
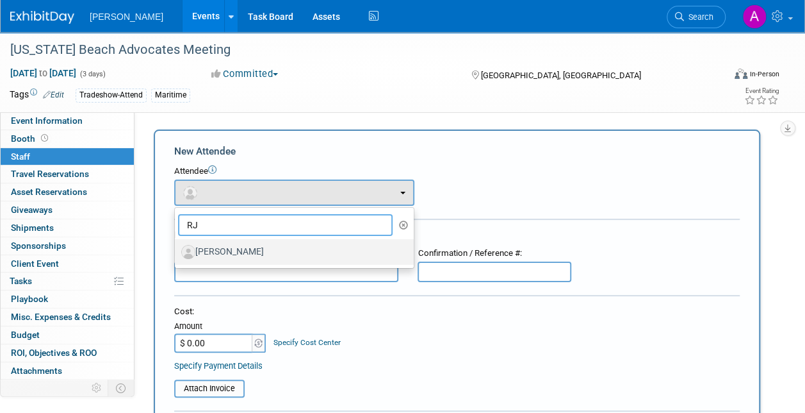
type input "RJ"
click at [223, 249] on label "[PERSON_NAME]" at bounding box center [291, 252] width 220 height 21
click at [177, 249] on input "[PERSON_NAME]" at bounding box center [173, 250] width 8 height 8
select select "6947a0b6-8247-4b2f-a356-c358b2c60b12"
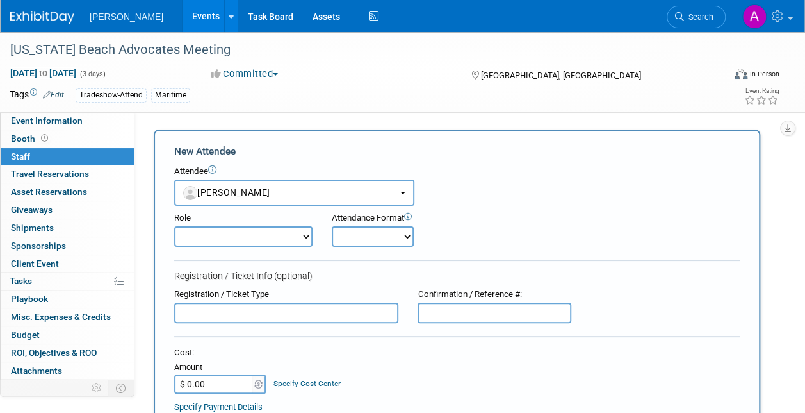
click at [302, 236] on select "Demonstrator Host Planner Presenter Sales Representative Set-up/Dismantle Crew …" at bounding box center [243, 236] width 138 height 21
select select "4"
click at [174, 226] on select "Demonstrator Host Planner Presenter Sales Representative Set-up/Dismantle Crew …" at bounding box center [243, 236] width 138 height 21
click at [400, 236] on select "Onsite Remote" at bounding box center [373, 236] width 82 height 21
select select "1"
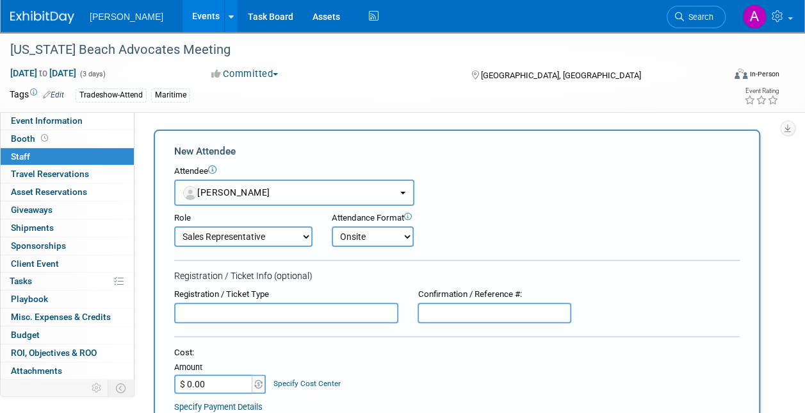
click at [332, 226] on select "Onsite Remote" at bounding box center [373, 236] width 82 height 21
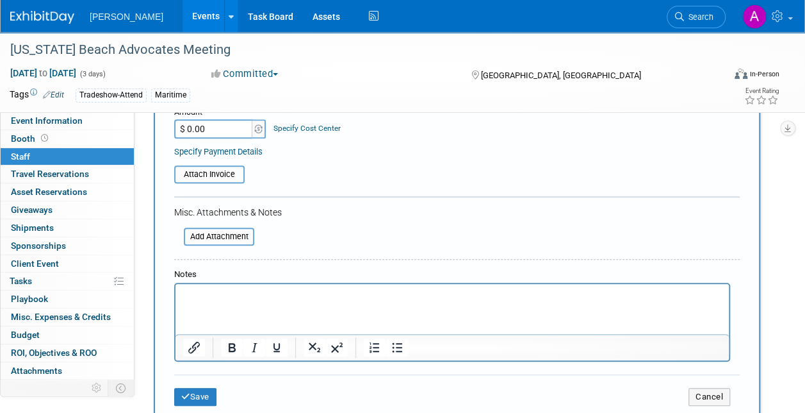
scroll to position [256, 0]
click at [183, 394] on icon "submit" at bounding box center [185, 395] width 9 height 8
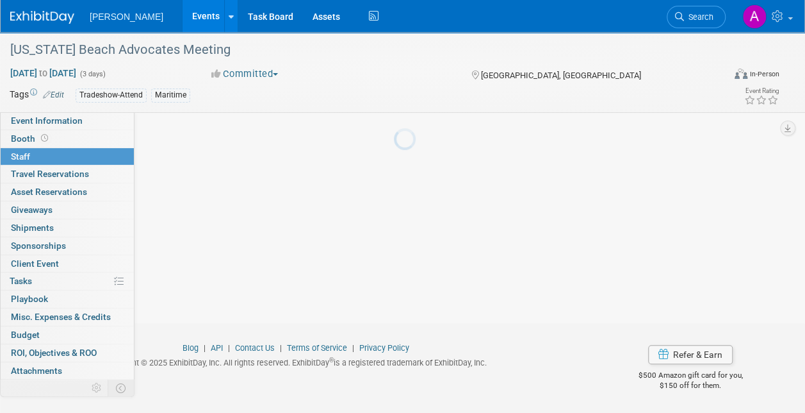
scroll to position [120, 0]
